Goal: Transaction & Acquisition: Book appointment/travel/reservation

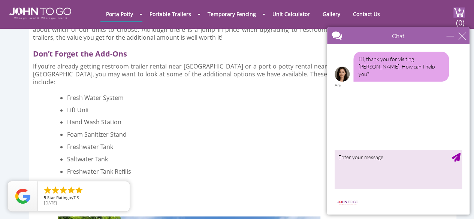
scroll to position [1630, 0]
click at [462, 37] on div "close" at bounding box center [461, 35] width 7 height 7
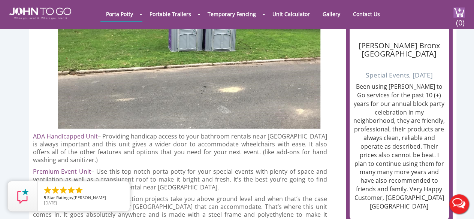
scroll to position [759, 0]
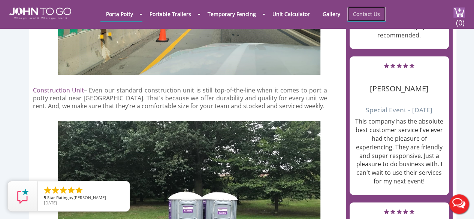
click at [353, 13] on link "Contact Us" at bounding box center [366, 14] width 38 height 15
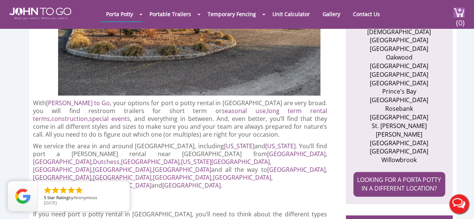
scroll to position [365, 0]
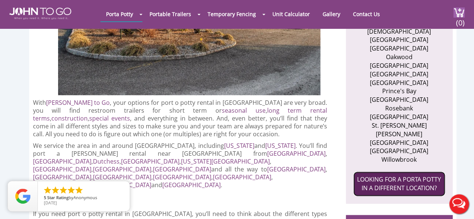
click at [388, 177] on link "LOOKING FOR A PORTA POTTY IN A DIFFERENT LOCATION?" at bounding box center [399, 184] width 92 height 25
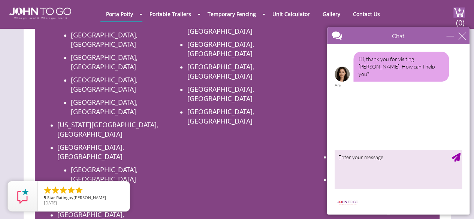
scroll to position [430, 0]
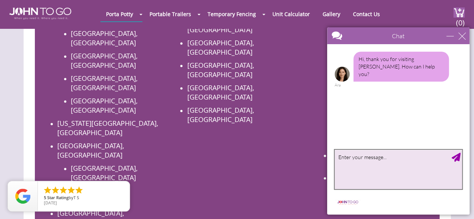
click at [376, 158] on textarea "type your message" at bounding box center [397, 169] width 127 height 39
type textarea "I'm looking to rent portapottys for events"
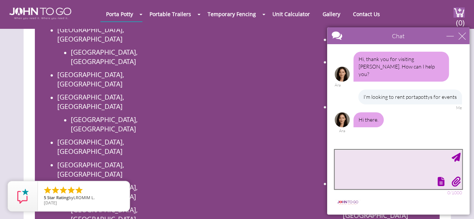
scroll to position [548, 0]
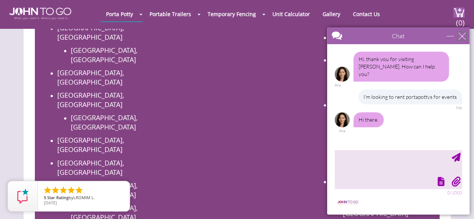
click at [463, 36] on div "close" at bounding box center [461, 35] width 7 height 7
type input "Continue Chat"
type input "End Chat"
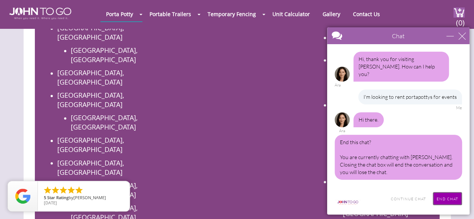
drag, startPoint x: 442, startPoint y: 199, endPoint x: 447, endPoint y: 197, distance: 5.5
click at [447, 197] on input "End Chat" at bounding box center [447, 198] width 29 height 13
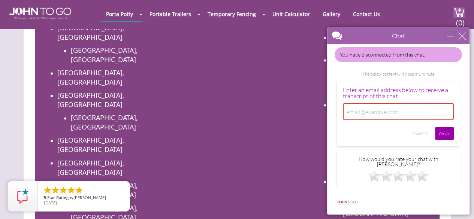
click at [450, 38] on div "minimize" at bounding box center [449, 35] width 7 height 7
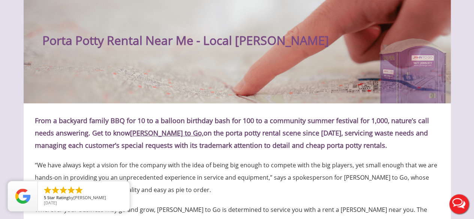
scroll to position [0, 0]
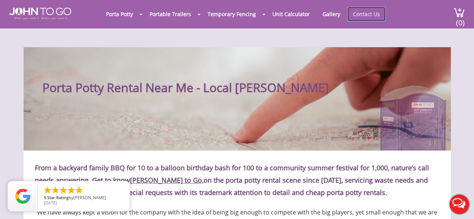
click at [360, 15] on link "Contact Us" at bounding box center [366, 14] width 38 height 15
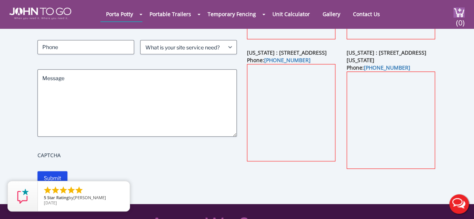
scroll to position [136, 0]
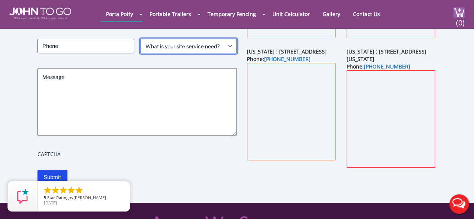
click at [200, 50] on select "What is your site service need? Consumer Construction - Commercial Construction…" at bounding box center [188, 46] width 97 height 14
select select "Event"
click at [140, 39] on select "What is your site service need? Consumer Construction - Commercial Construction…" at bounding box center [188, 46] width 97 height 14
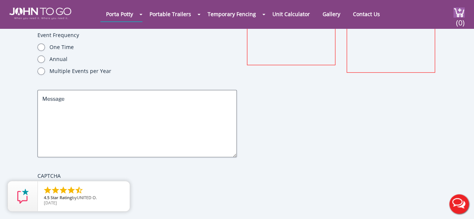
scroll to position [233, 0]
click at [83, 68] on label "Multiple Events per Year" at bounding box center [142, 69] width 187 height 7
click at [45, 68] on input "Multiple Events per Year" at bounding box center [40, 69] width 7 height 7
radio input "true"
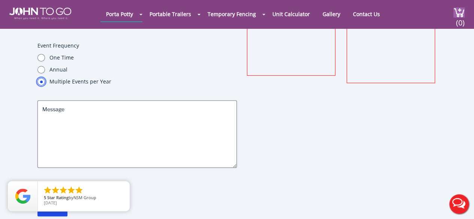
scroll to position [221, 0]
click at [54, 57] on label "One Time" at bounding box center [142, 57] width 187 height 7
click at [45, 57] on input "One Time" at bounding box center [40, 57] width 7 height 7
radio input "true"
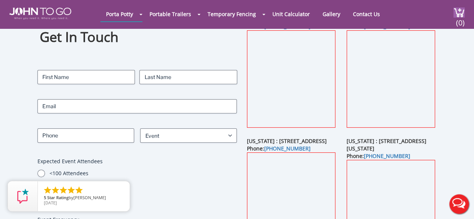
scroll to position [46, 0]
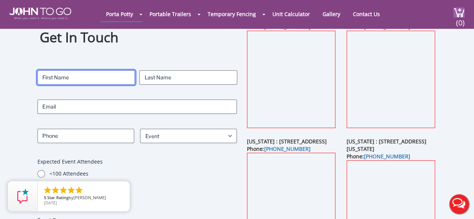
click at [112, 79] on input "First" at bounding box center [85, 77] width 97 height 14
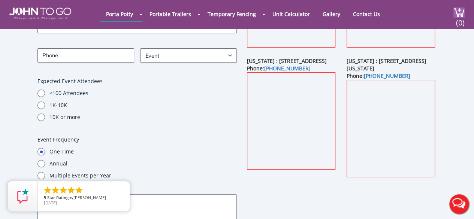
scroll to position [127, 0]
click at [72, 95] on label "<100 Attendees" at bounding box center [142, 92] width 187 height 7
click at [45, 95] on input "<100 Attendees" at bounding box center [40, 92] width 7 height 7
radio input "true"
click at [54, 108] on label "1K-10K" at bounding box center [142, 104] width 187 height 7
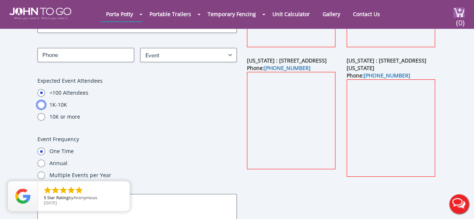
click at [45, 108] on input "1K-10K" at bounding box center [40, 104] width 7 height 7
radio input "true"
click at [76, 91] on label "<100 Attendees" at bounding box center [142, 92] width 187 height 7
click at [45, 91] on input "<100 Attendees" at bounding box center [40, 92] width 7 height 7
radio input "true"
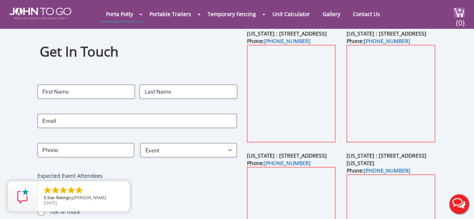
scroll to position [33, 0]
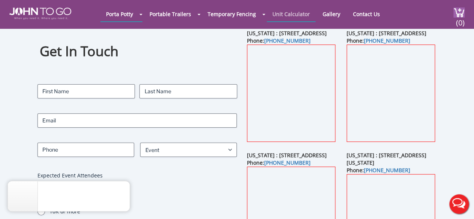
click at [304, 15] on link "Unit Calculator" at bounding box center [291, 14] width 49 height 15
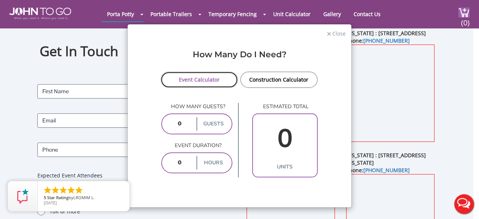
click at [197, 85] on link "Event Calculator" at bounding box center [200, 80] width 78 height 16
click at [209, 76] on link "Event Calculator" at bounding box center [200, 80] width 78 height 16
click at [180, 120] on input "number" at bounding box center [179, 123] width 31 height 13
type input "500"
click at [185, 172] on div "hours" at bounding box center [196, 162] width 71 height 21
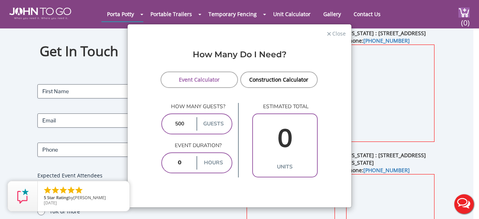
click at [184, 163] on input "number" at bounding box center [179, 162] width 31 height 13
type input "5"
type input "6"
type input "5"
click at [192, 121] on div "500 guests" at bounding box center [196, 123] width 71 height 21
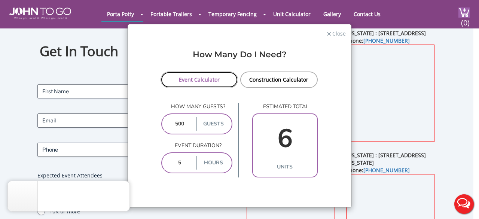
click at [217, 81] on link "Event Calculator" at bounding box center [200, 80] width 78 height 16
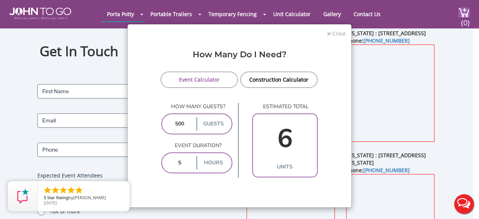
click at [332, 34] on span "Close" at bounding box center [339, 32] width 14 height 7
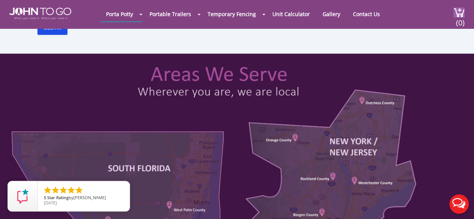
scroll to position [446, 0]
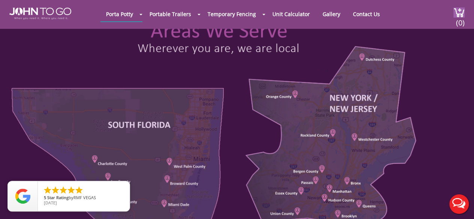
click at [287, 146] on div at bounding box center [237, 128] width 474 height 237
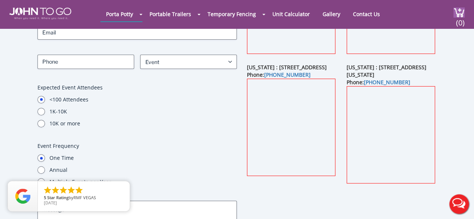
scroll to position [0, 0]
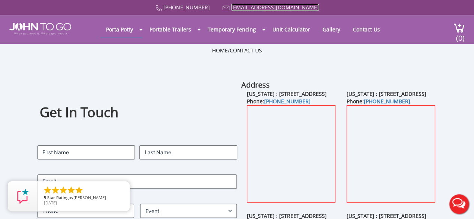
click at [288, 8] on link "[EMAIL_ADDRESS][DOMAIN_NAME]" at bounding box center [275, 7] width 88 height 7
